Goal: Information Seeking & Learning: Find specific fact

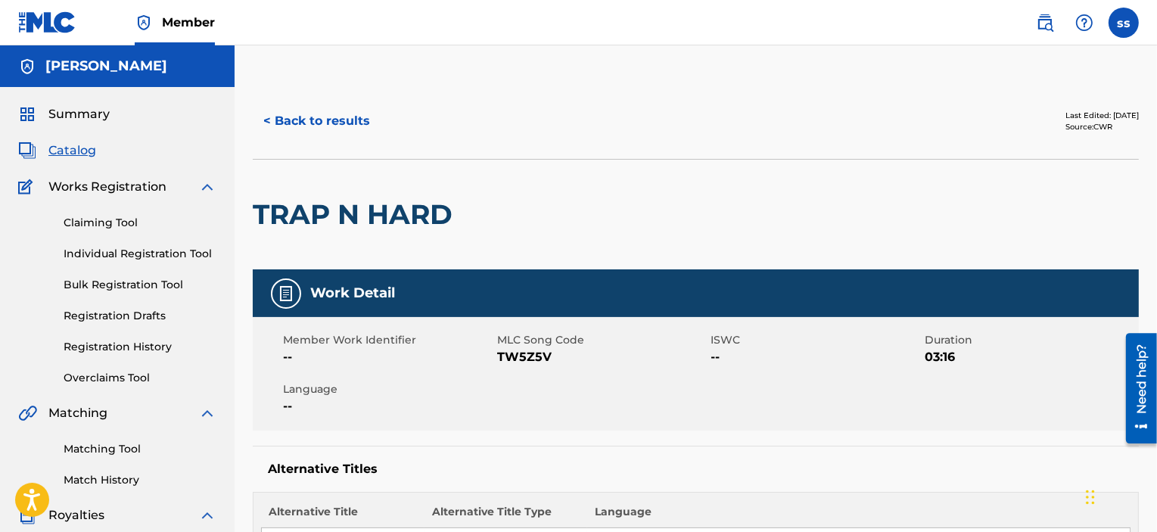
click at [70, 115] on span "Summary" at bounding box center [78, 114] width 61 height 18
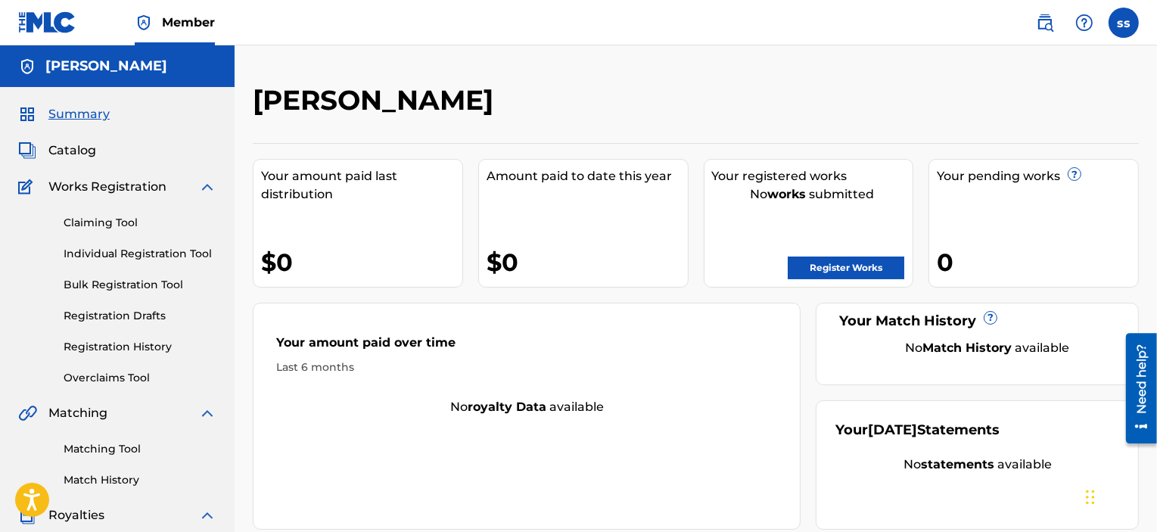
click at [860, 261] on link "Register Works" at bounding box center [846, 267] width 117 height 23
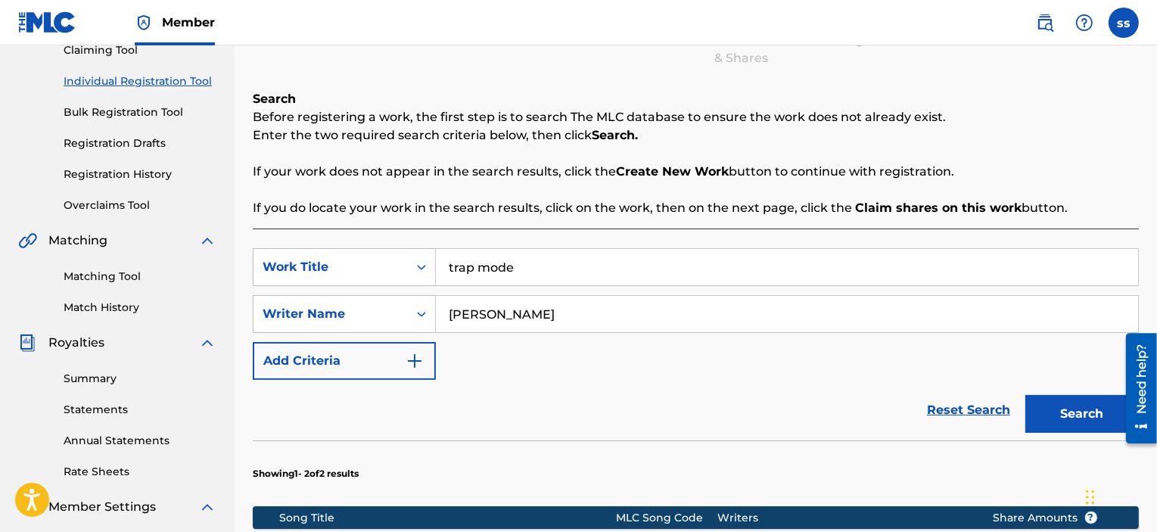
scroll to position [212, 0]
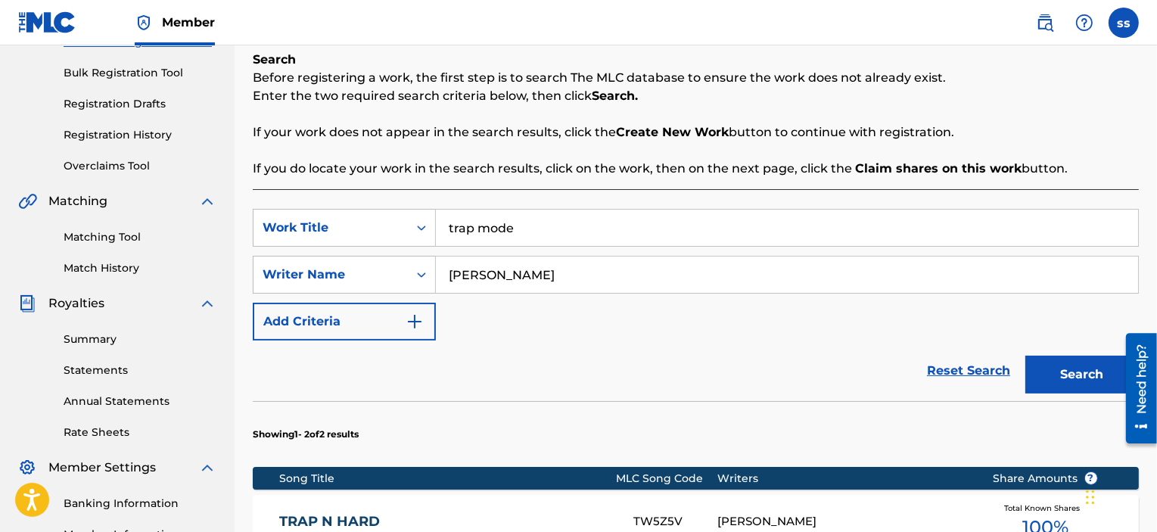
click at [523, 207] on div "SearchWithCriteriaf04a50cb-fd7d-464d-9ce3-d27d71088eb9 Work Title trap mode Sea…" at bounding box center [696, 463] width 886 height 549
click at [523, 228] on input "trap mode" at bounding box center [787, 228] width 702 height 36
click at [524, 228] on input "trap mode" at bounding box center [787, 228] width 702 height 36
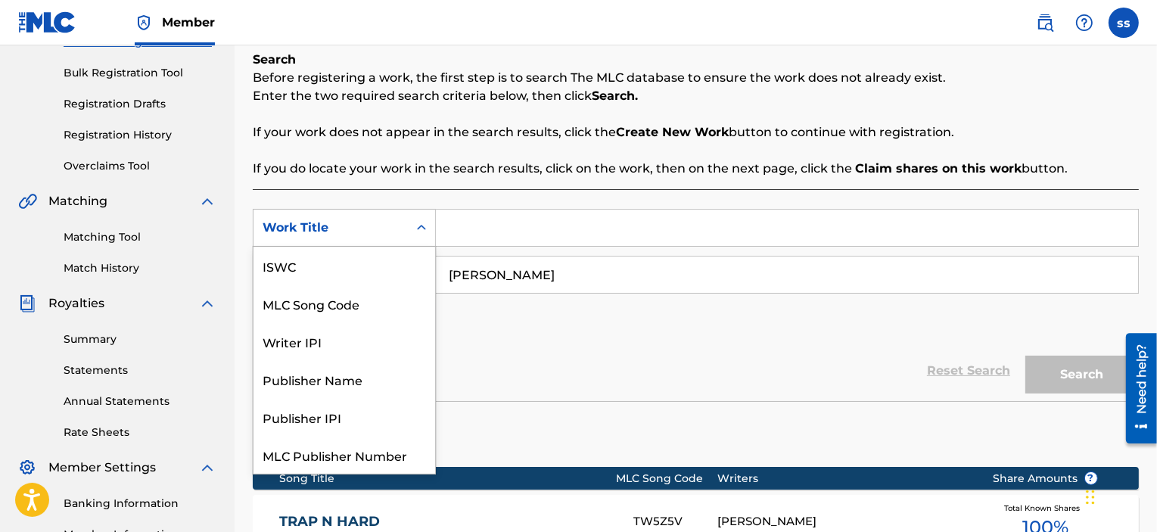
click at [418, 225] on icon "Search Form" at bounding box center [421, 227] width 15 height 15
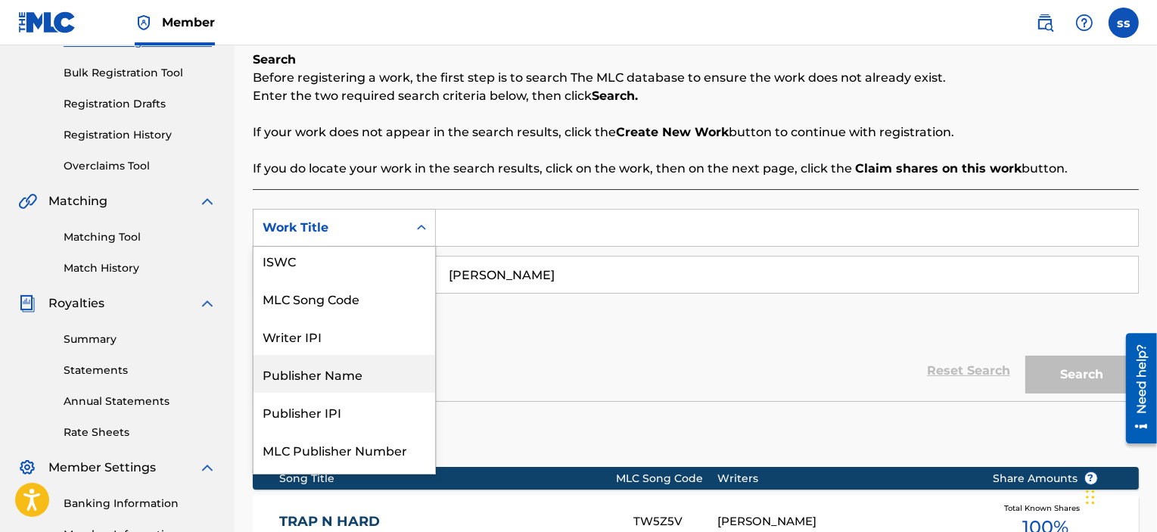
scroll to position [0, 0]
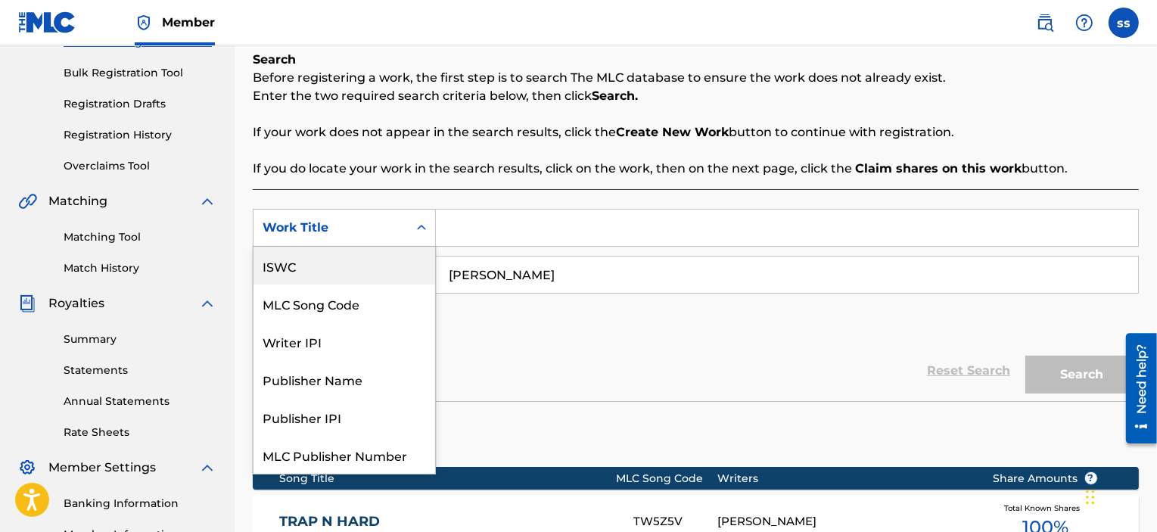
click at [294, 269] on div "ISWC" at bounding box center [344, 266] width 182 height 38
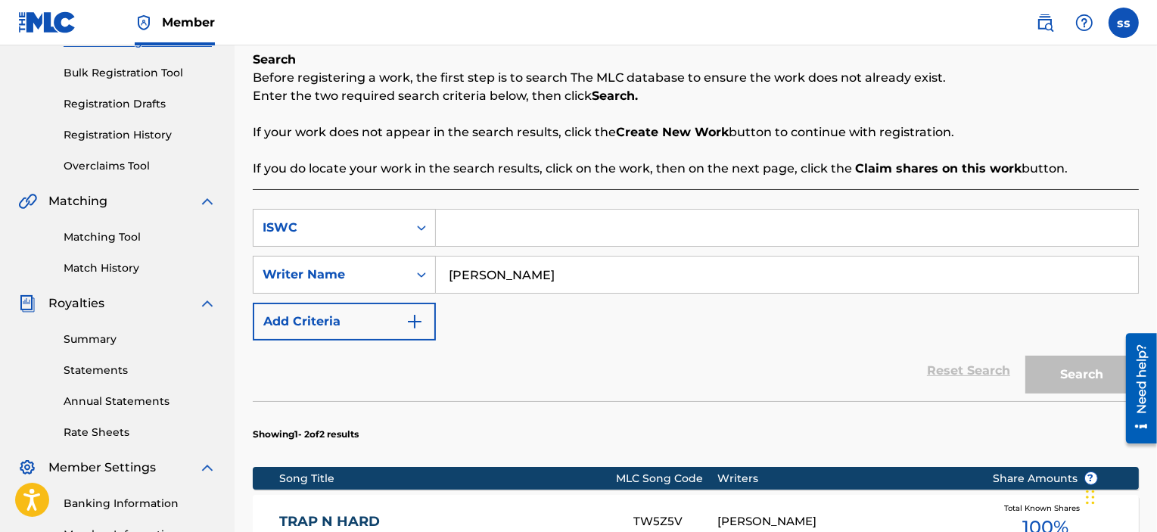
click at [467, 228] on input "Search Form" at bounding box center [787, 228] width 702 height 36
paste input "T3338919367"
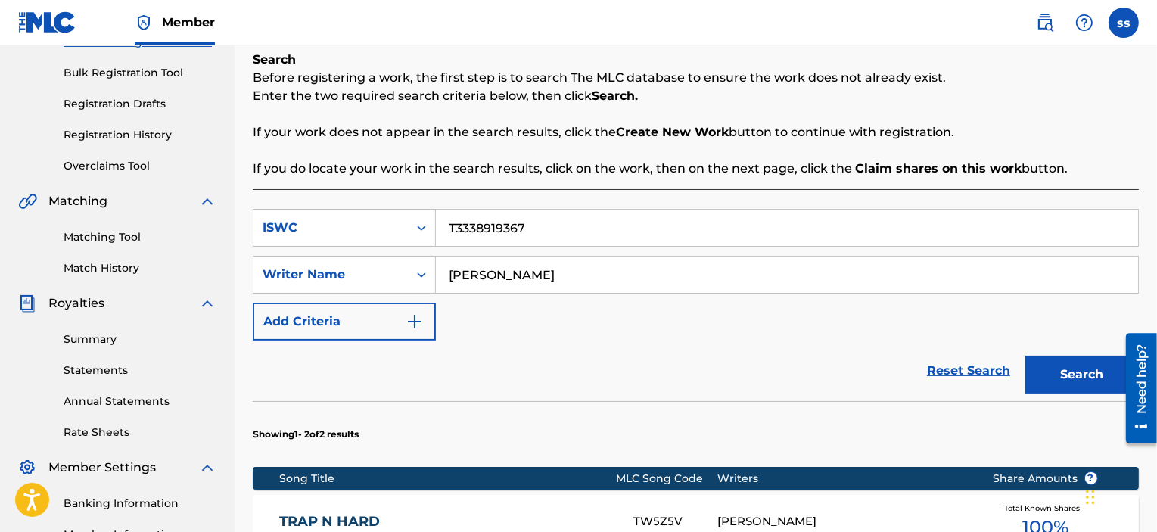
click at [1071, 377] on button "Search" at bounding box center [1081, 375] width 113 height 38
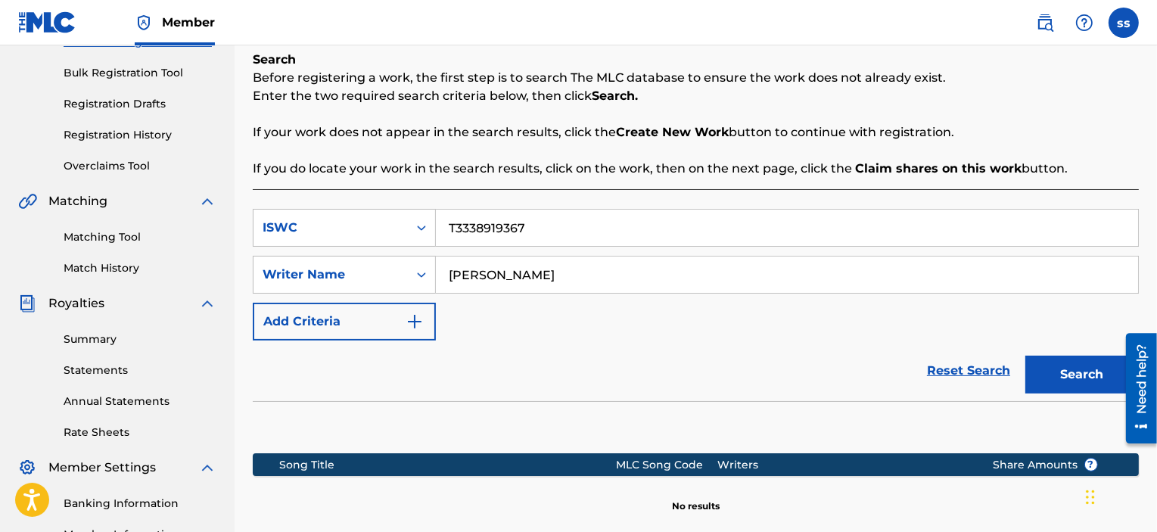
click at [456, 228] on input "T3338919367" at bounding box center [787, 228] width 702 height 36
click at [521, 231] on input "T-3338919367" at bounding box center [787, 228] width 702 height 36
type input "T-333891936-7"
click at [1046, 377] on button "Search" at bounding box center [1081, 375] width 113 height 38
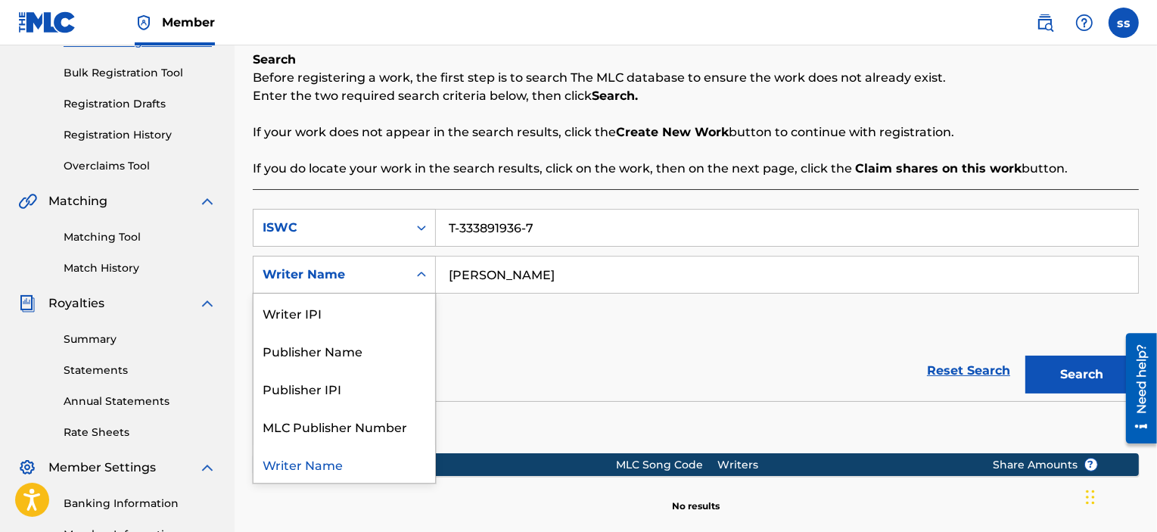
click at [415, 279] on icon "Search Form" at bounding box center [421, 274] width 15 height 15
click at [353, 364] on div "Publisher Name" at bounding box center [344, 350] width 182 height 38
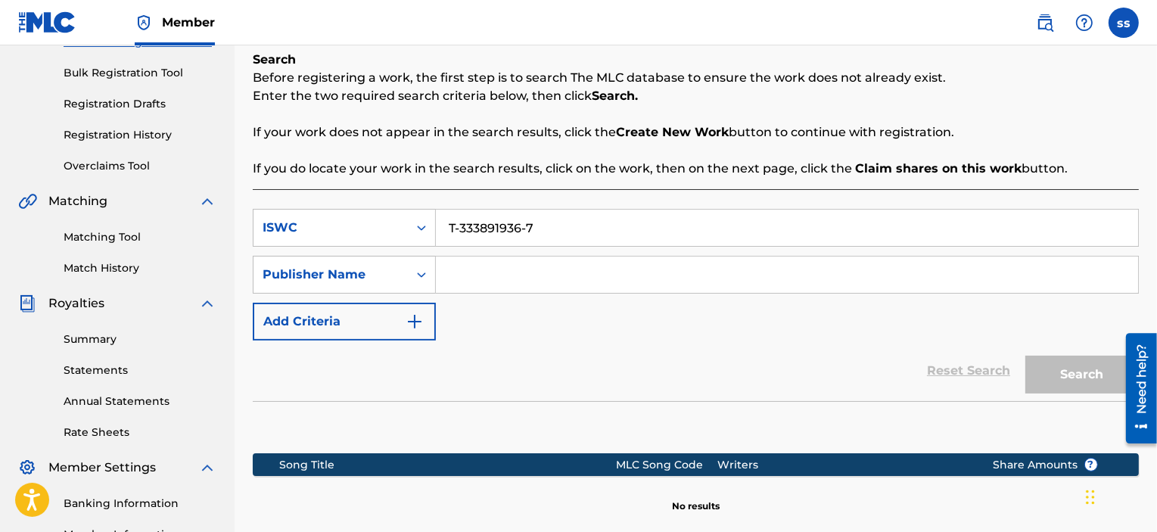
click at [475, 273] on input "Search Form" at bounding box center [787, 274] width 702 height 36
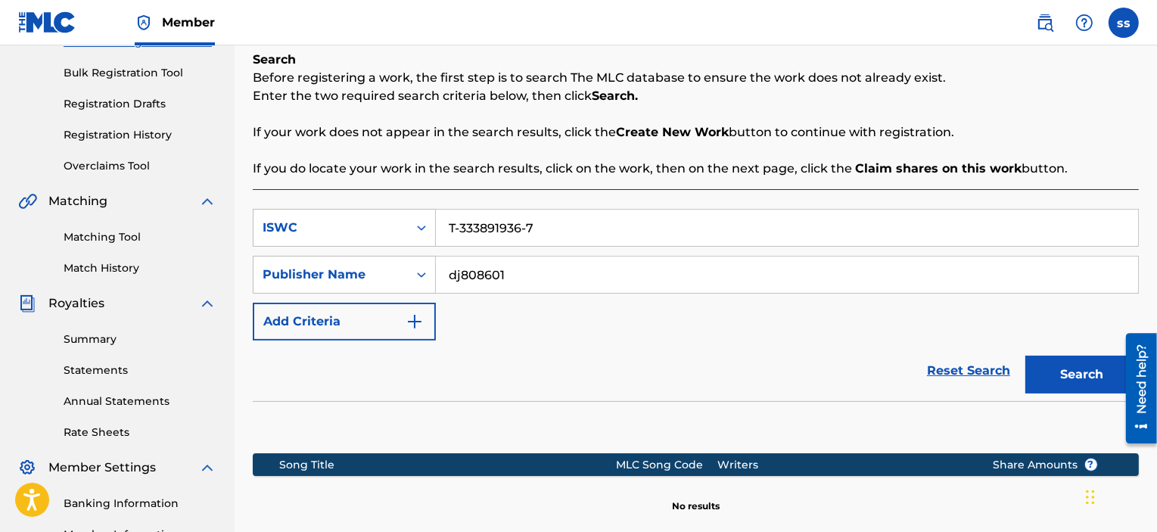
type input "dj808601"
click at [1055, 389] on button "Search" at bounding box center [1081, 375] width 113 height 38
click at [379, 231] on div "ISWC" at bounding box center [331, 228] width 136 height 18
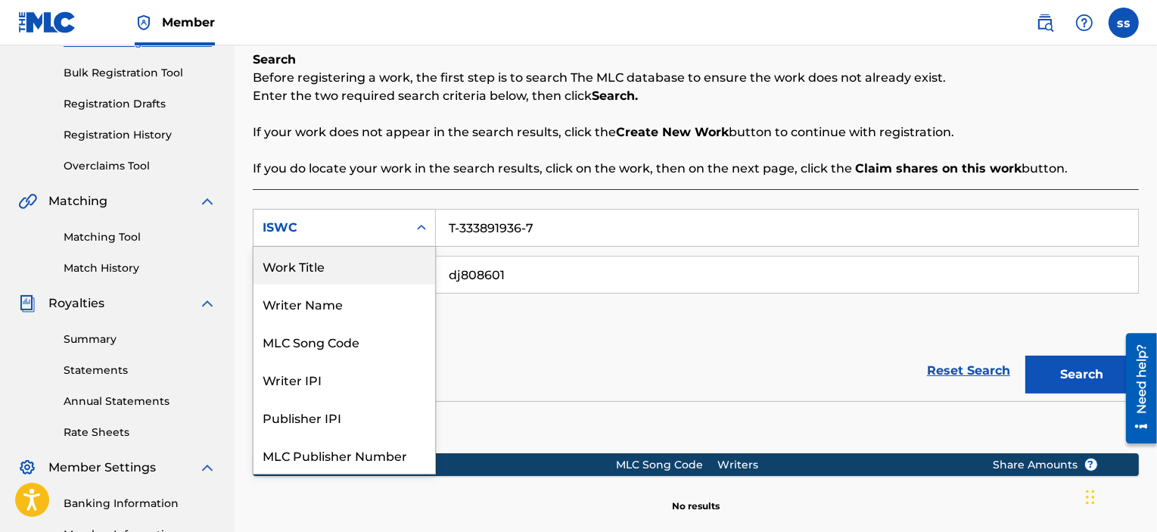
click at [347, 279] on div "Work Title" at bounding box center [344, 266] width 182 height 38
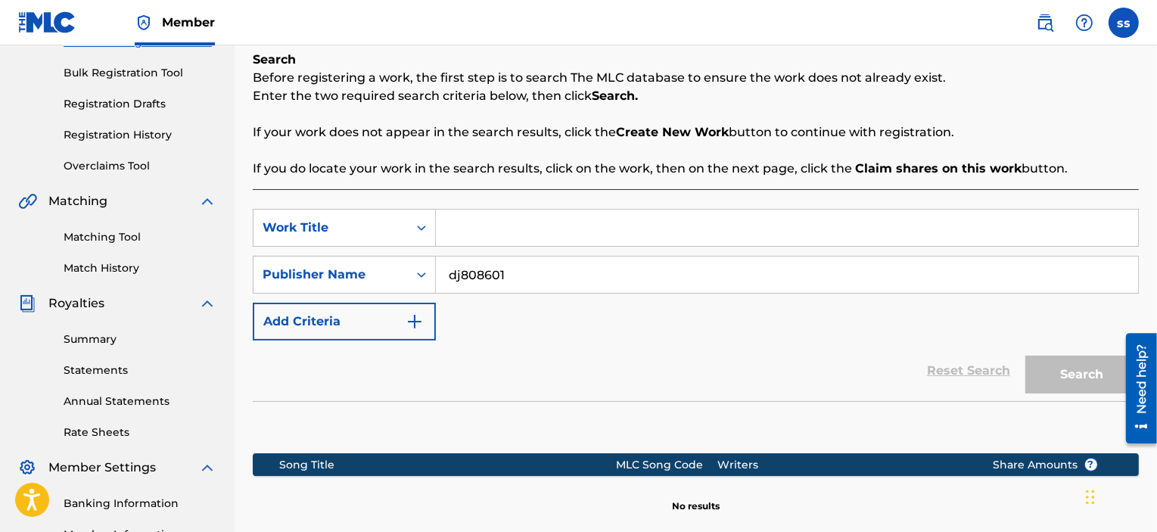
click at [527, 228] on input "Search Form" at bounding box center [787, 228] width 702 height 36
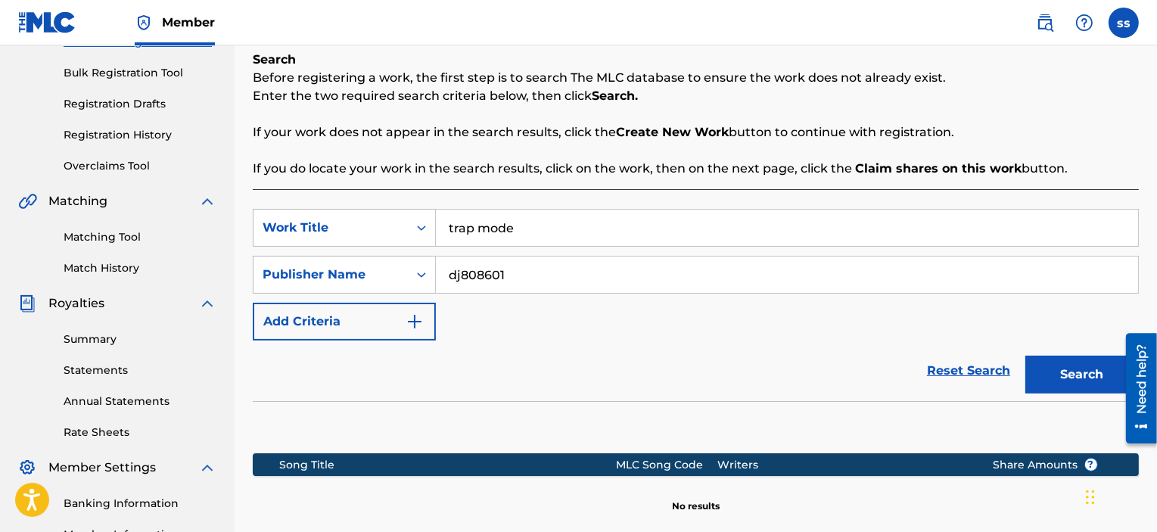
click at [1054, 370] on button "Search" at bounding box center [1081, 375] width 113 height 38
click at [570, 232] on input "trap mode" at bounding box center [787, 228] width 702 height 36
type input "thru da middle"
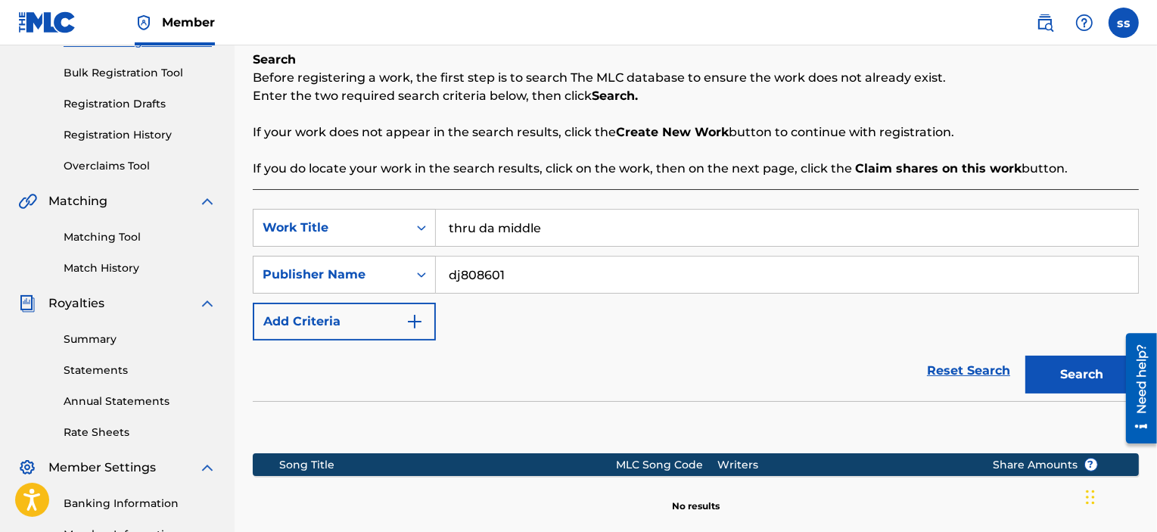
click at [1034, 369] on button "Search" at bounding box center [1081, 375] width 113 height 38
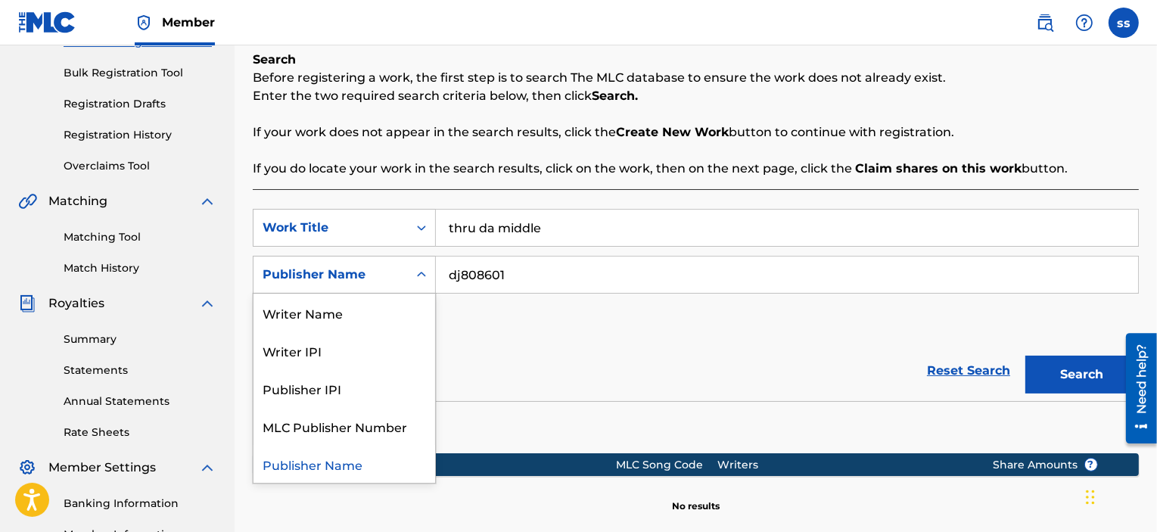
click at [332, 275] on div "Publisher Name" at bounding box center [331, 275] width 136 height 18
click at [412, 322] on div "Writer Name" at bounding box center [344, 313] width 182 height 38
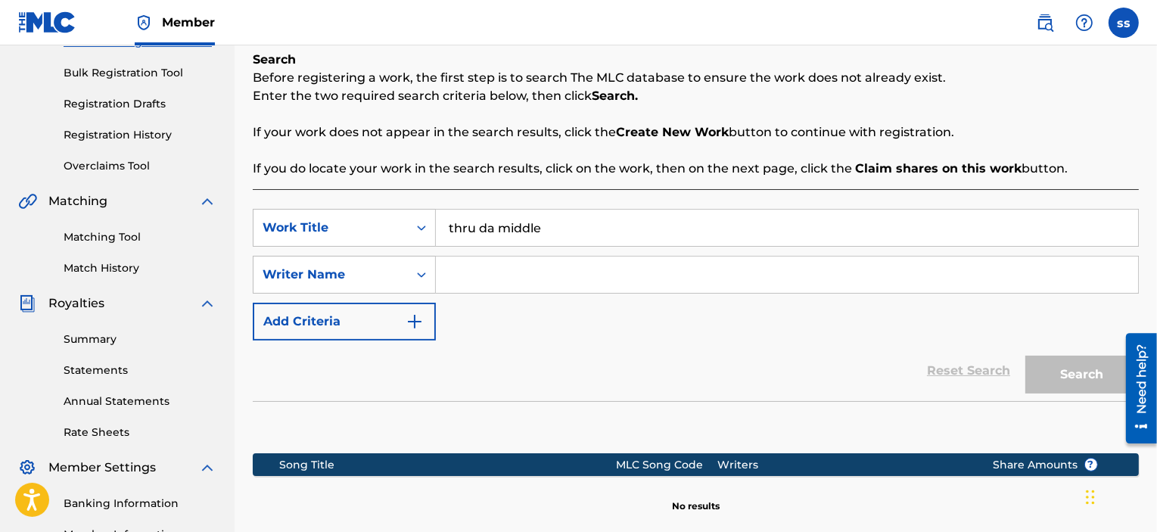
click at [478, 283] on input "Search Form" at bounding box center [787, 274] width 702 height 36
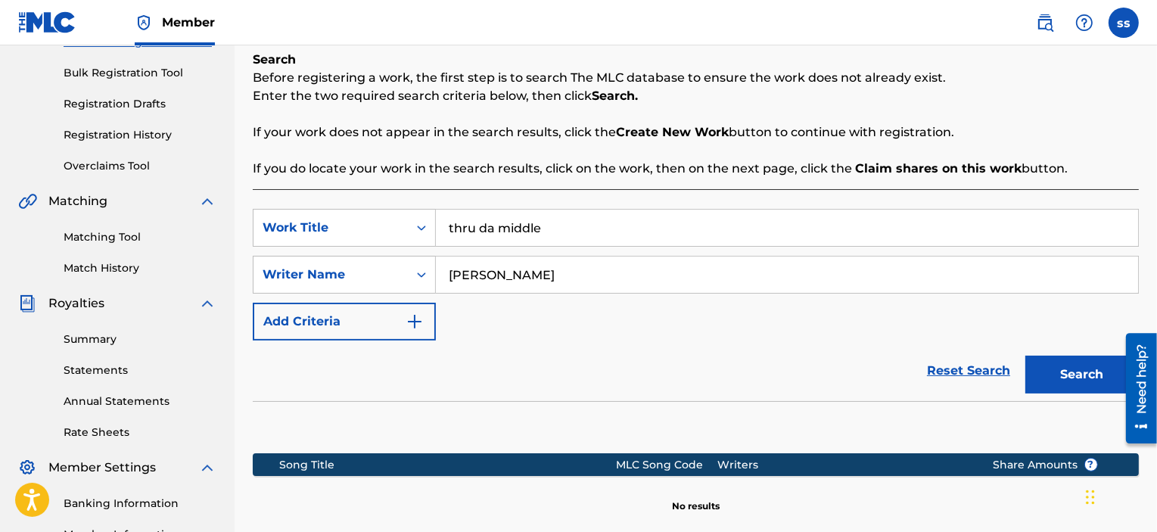
type input "[PERSON_NAME]"
click at [1057, 375] on button "Search" at bounding box center [1081, 375] width 113 height 38
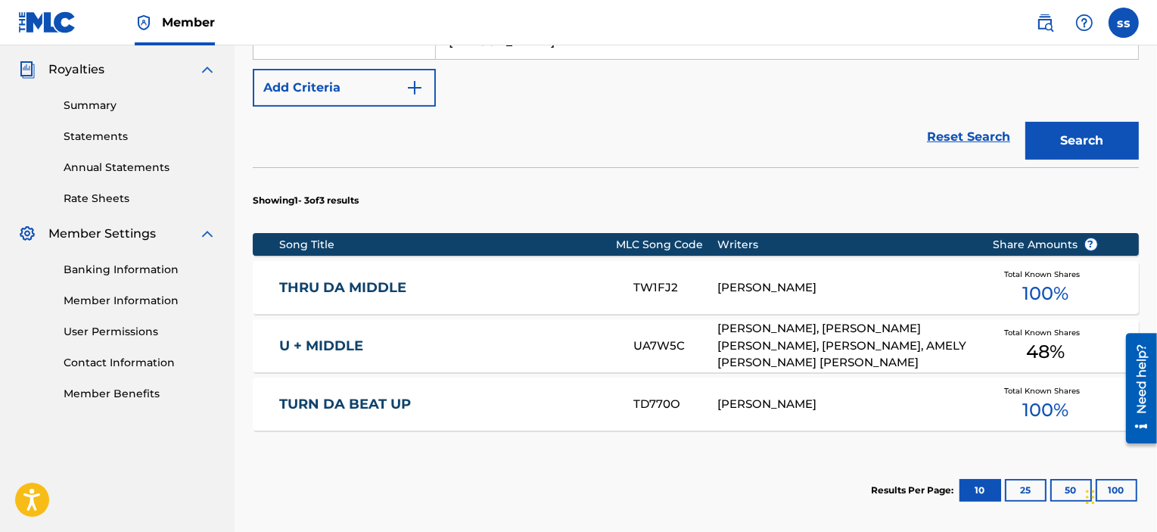
scroll to position [545, 0]
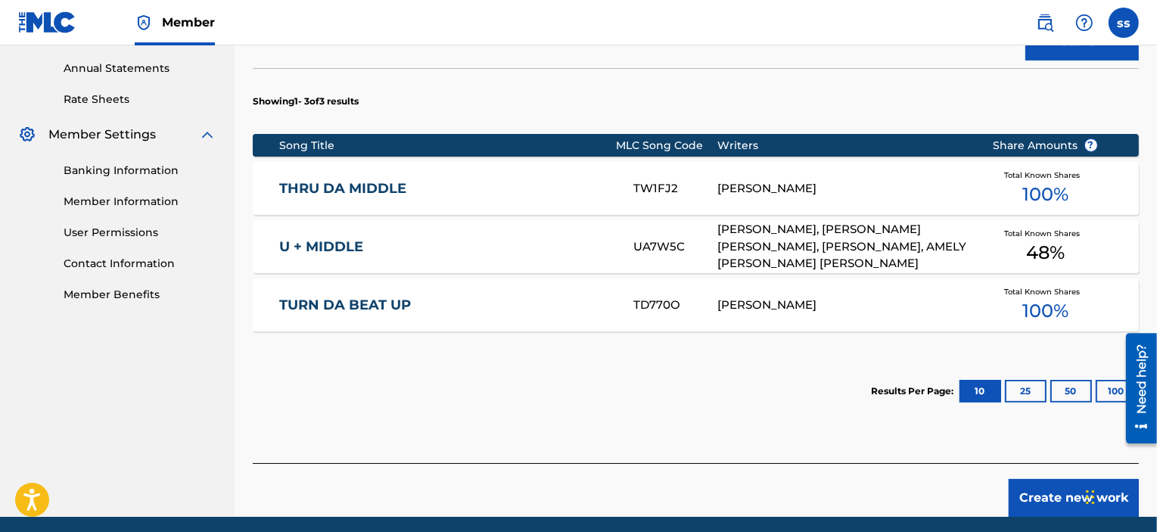
click at [342, 189] on link "THRU DA MIDDLE" at bounding box center [446, 188] width 334 height 17
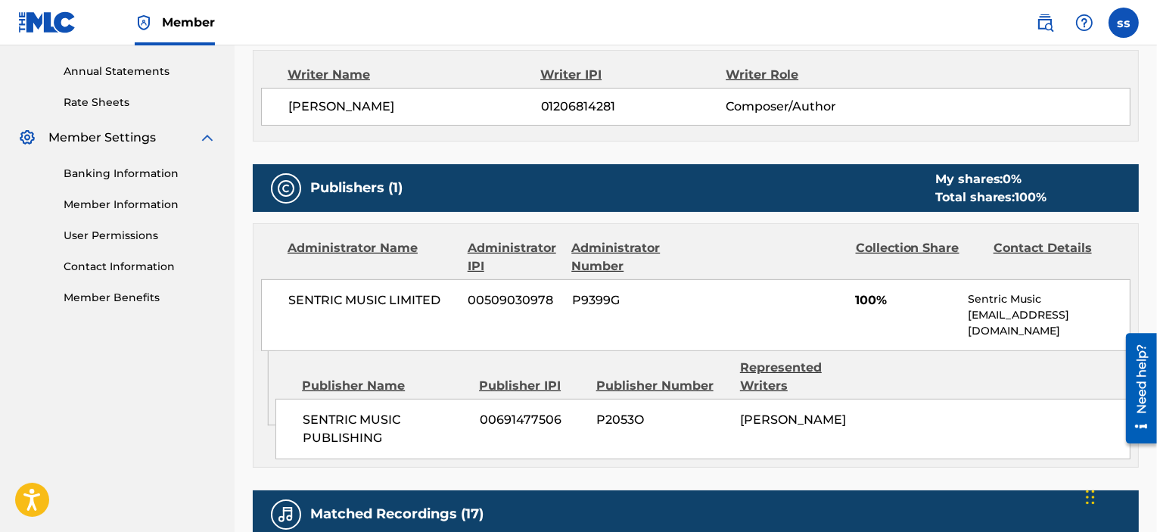
scroll to position [562, 0]
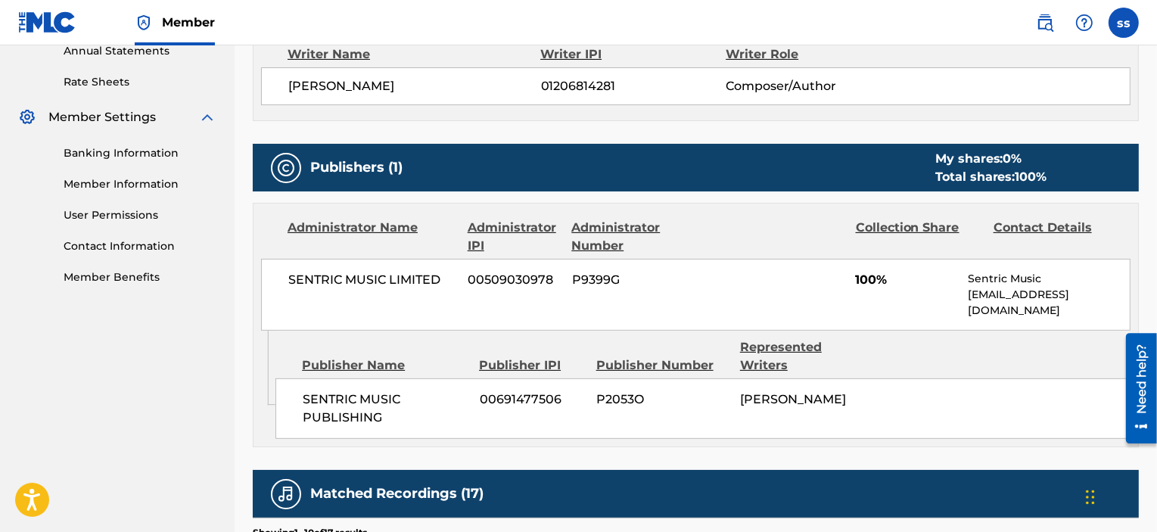
click at [1027, 155] on div "My shares: 0 %" at bounding box center [991, 159] width 112 height 18
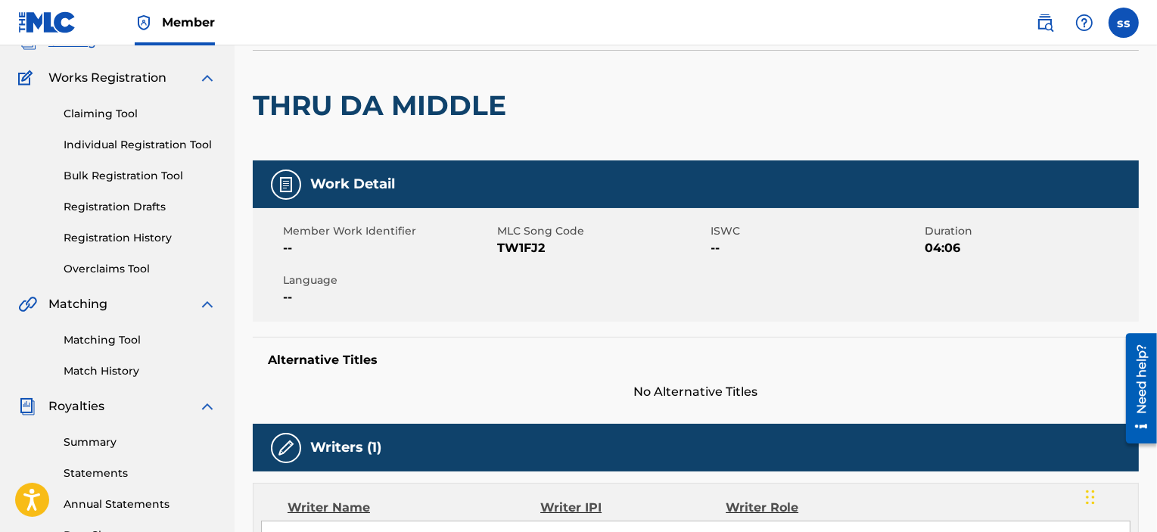
scroll to position [108, 0]
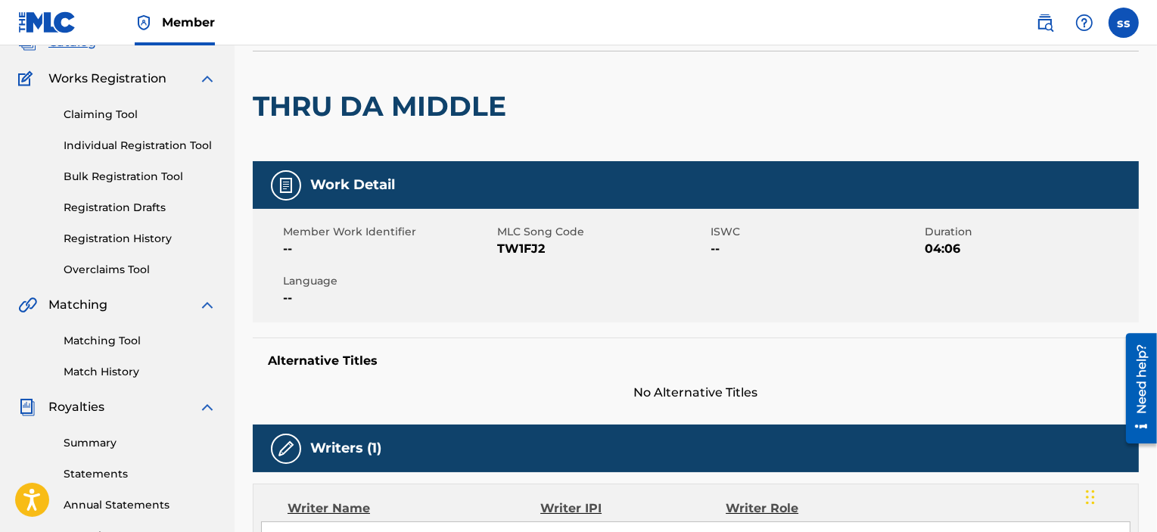
click at [720, 246] on span "--" at bounding box center [816, 249] width 210 height 18
click at [120, 207] on link "Registration Drafts" at bounding box center [140, 208] width 153 height 16
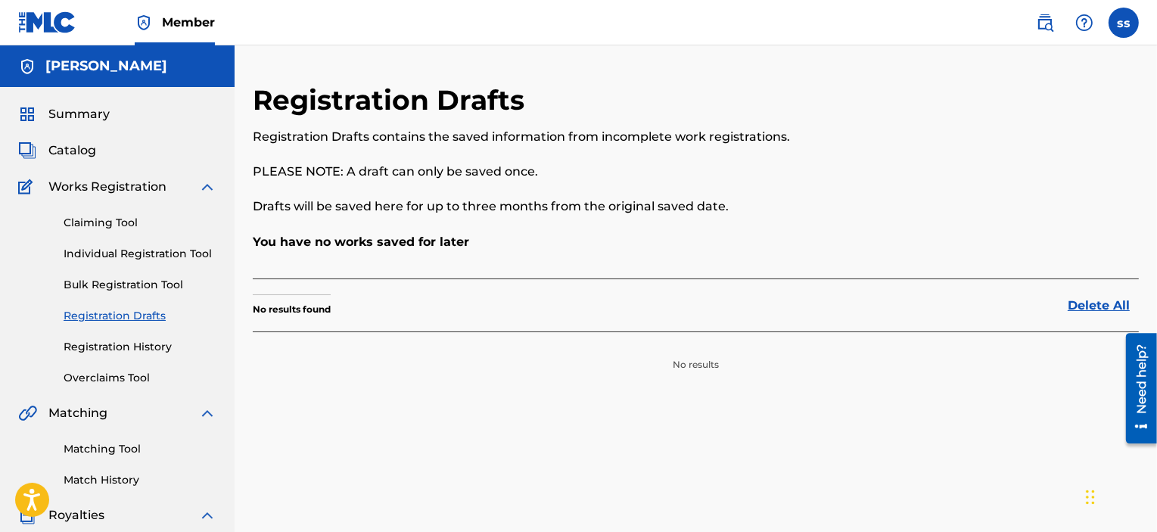
click at [98, 450] on link "Matching Tool" at bounding box center [140, 449] width 153 height 16
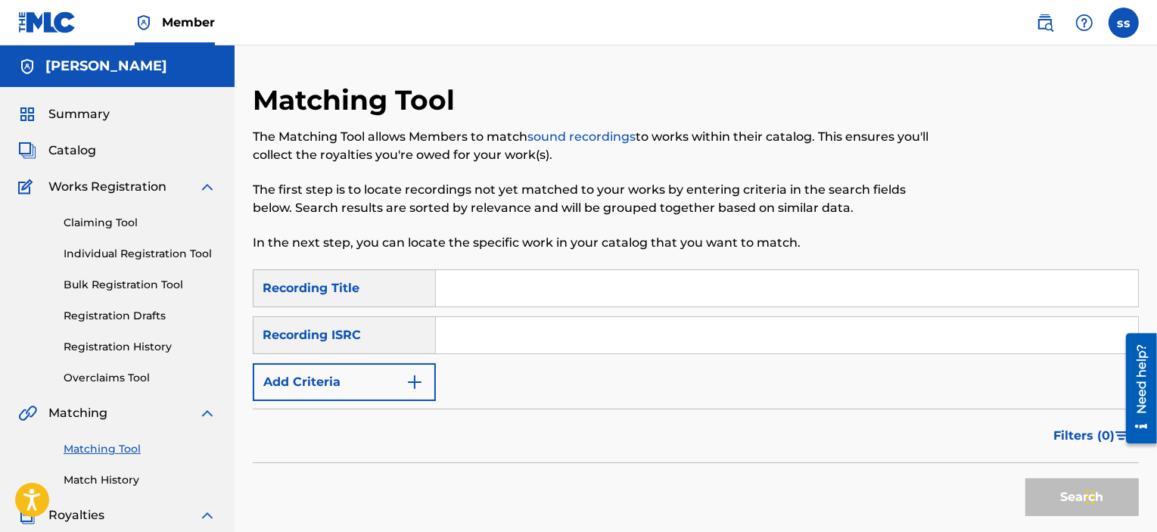
click at [476, 292] on input "Search Form" at bounding box center [787, 288] width 702 height 36
type input "TRAP MODE"
click at [480, 329] on input "Search Form" at bounding box center [787, 335] width 702 height 36
click at [365, 332] on div "Recording ISRC" at bounding box center [344, 335] width 183 height 38
